Goal: Information Seeking & Learning: Learn about a topic

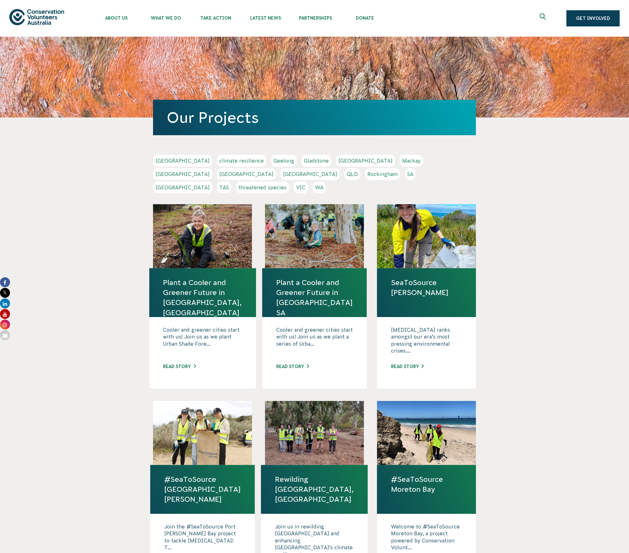
click at [405, 176] on link "SA" at bounding box center [410, 174] width 11 height 12
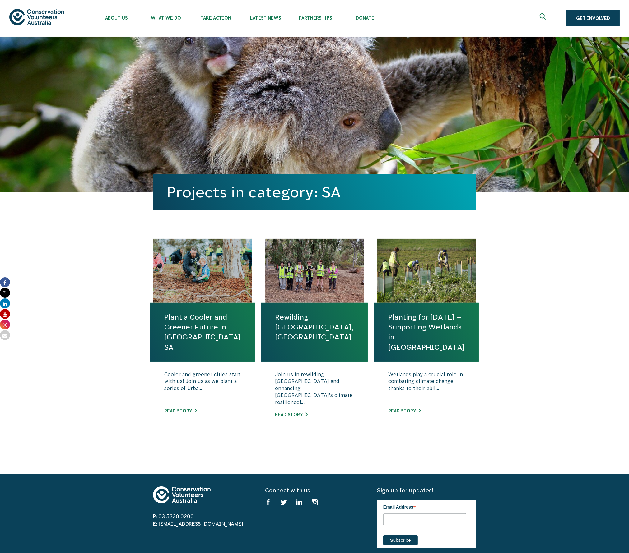
click at [85, 213] on body "About Us Our Priorities Reconciliation Impact Our Board Our People Careers CVA …" at bounding box center [314, 399] width 629 height 799
click at [286, 412] on link "Read story" at bounding box center [291, 414] width 33 height 5
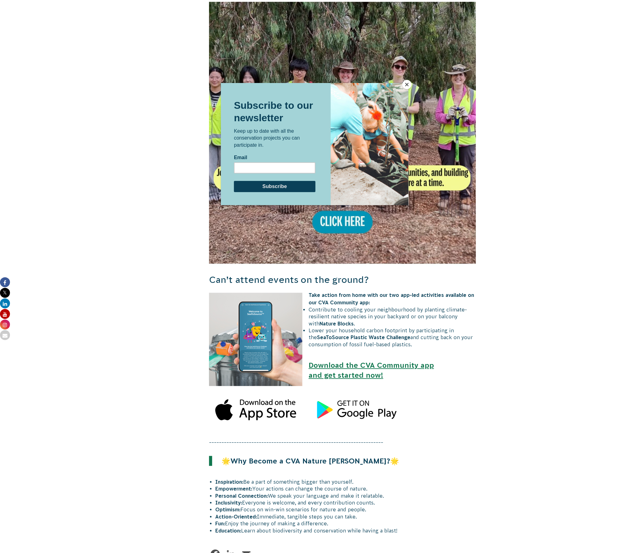
scroll to position [331, 0]
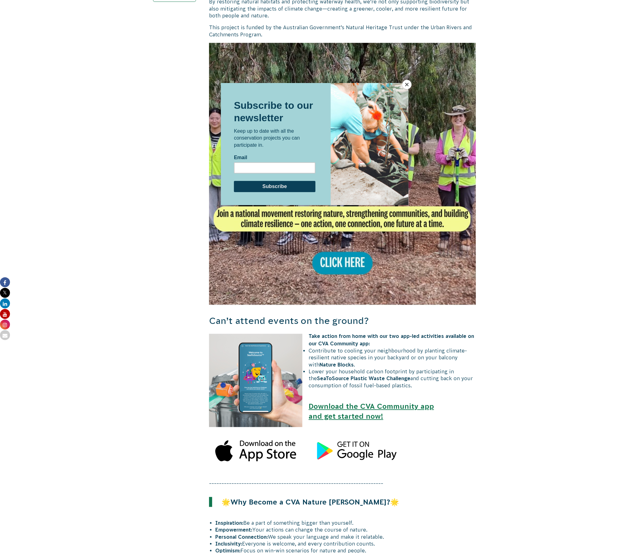
click at [337, 234] on div at bounding box center [315, 309] width 188 height 452
click at [406, 86] on button "Close" at bounding box center [406, 84] width 9 height 9
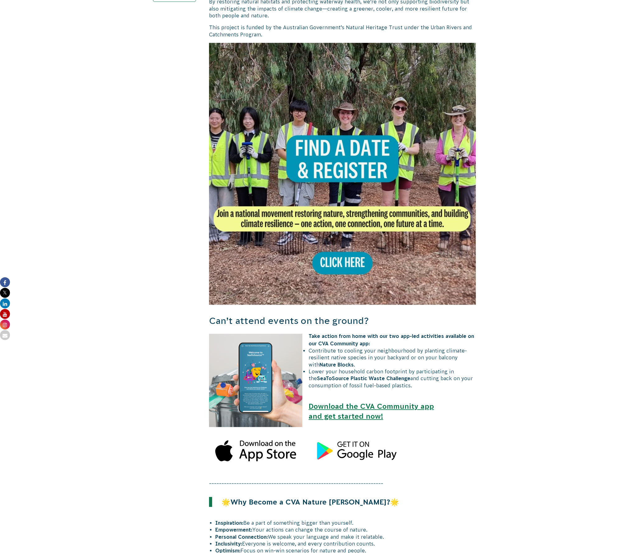
click at [347, 227] on img at bounding box center [342, 176] width 267 height 267
